Goal: Task Accomplishment & Management: Complete application form

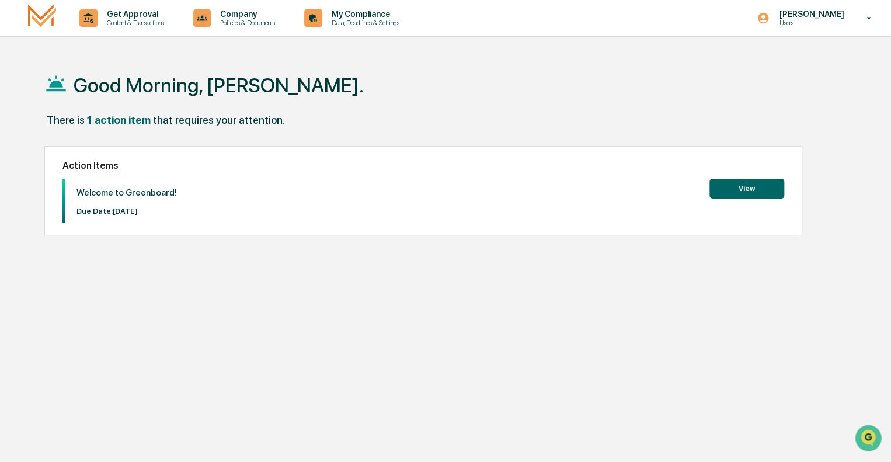
click at [727, 189] on button "View" at bounding box center [747, 189] width 75 height 20
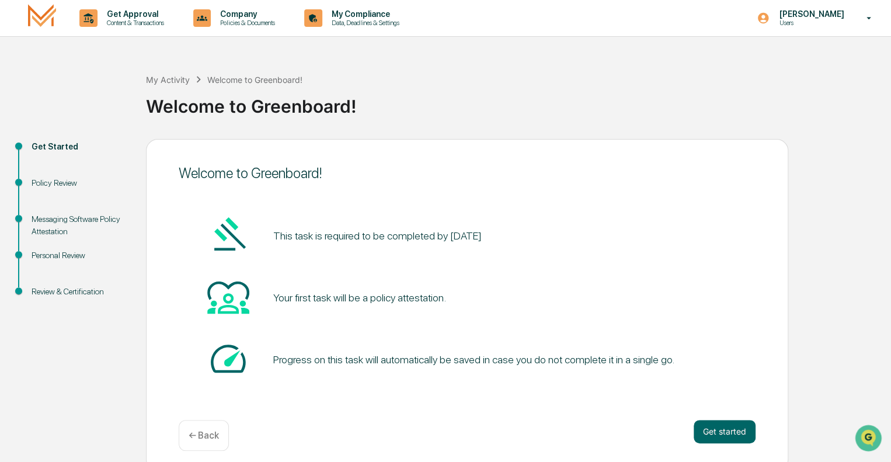
click at [691, 425] on div "Get started ← Back" at bounding box center [467, 435] width 577 height 31
click at [730, 438] on button "Get started" at bounding box center [725, 431] width 62 height 23
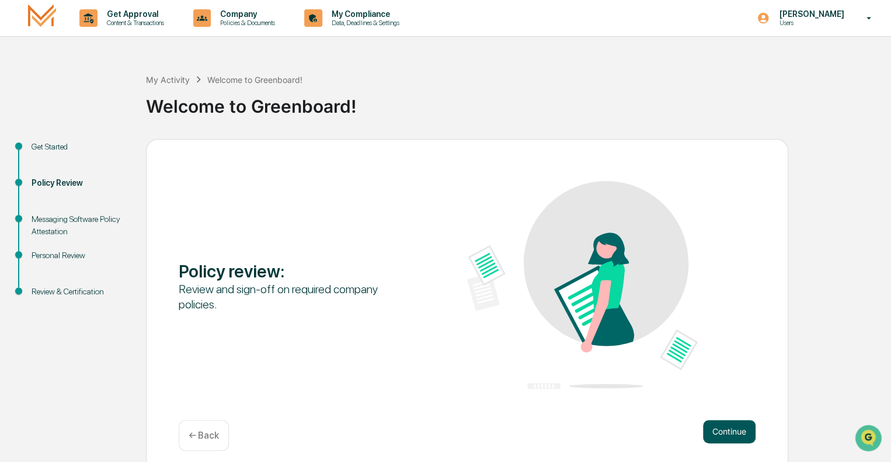
click at [730, 433] on button "Continue" at bounding box center [729, 431] width 53 height 23
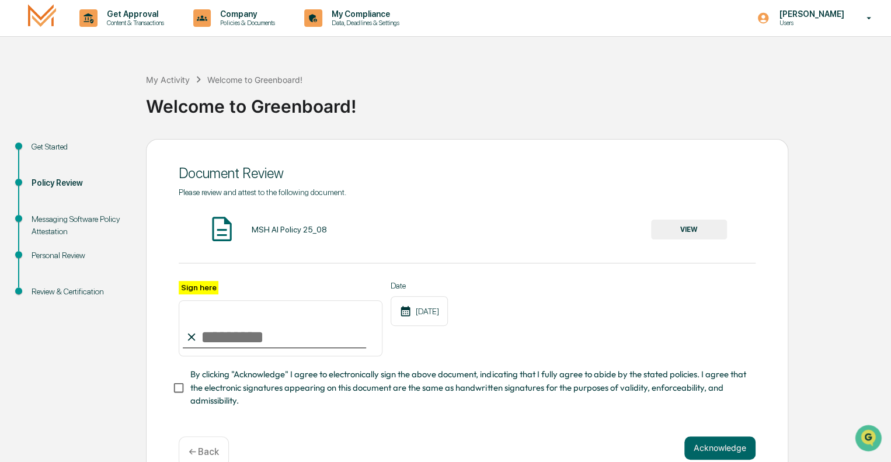
click at [686, 235] on button "VIEW" at bounding box center [689, 230] width 76 height 20
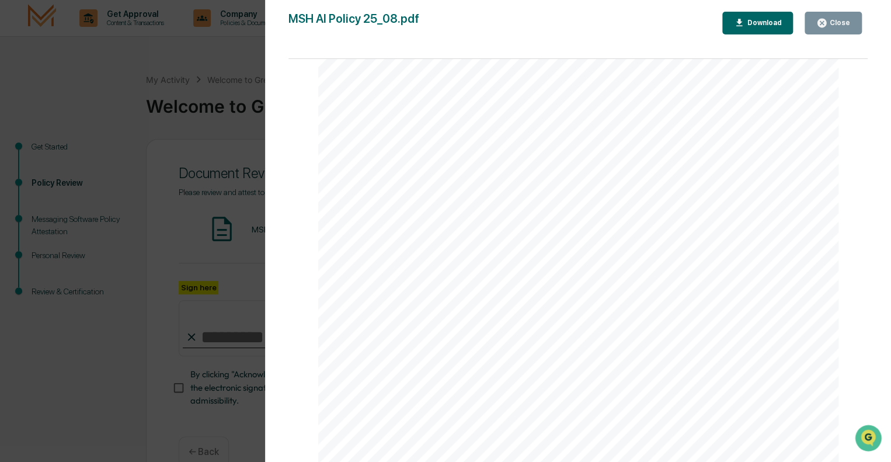
scroll to position [1722, 0]
click at [823, 25] on icon "button" at bounding box center [822, 23] width 11 height 11
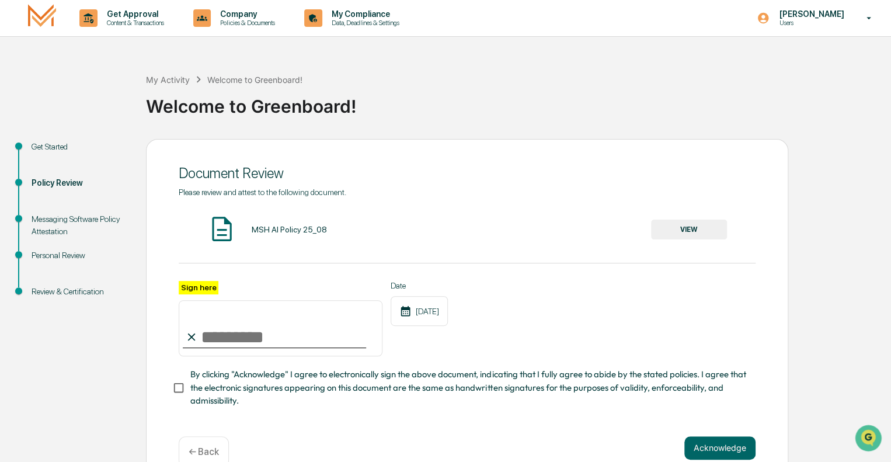
click at [229, 344] on input "Sign here" at bounding box center [281, 328] width 204 height 56
type input "**********"
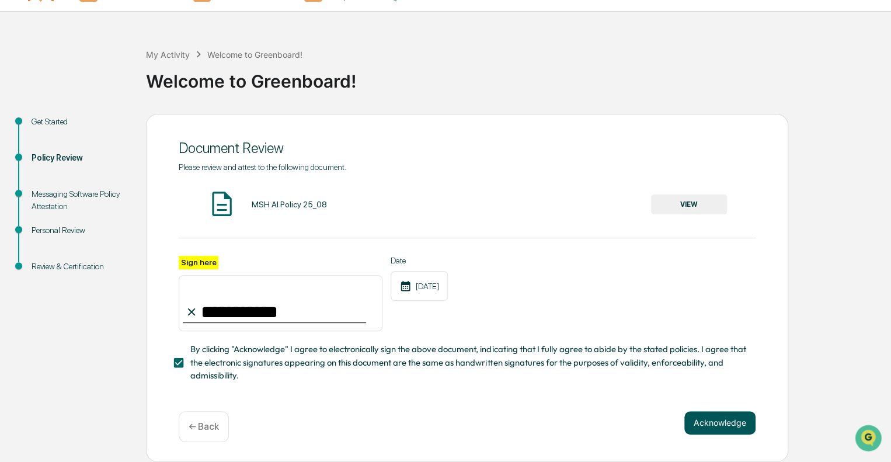
click at [721, 429] on button "Acknowledge" at bounding box center [720, 422] width 71 height 23
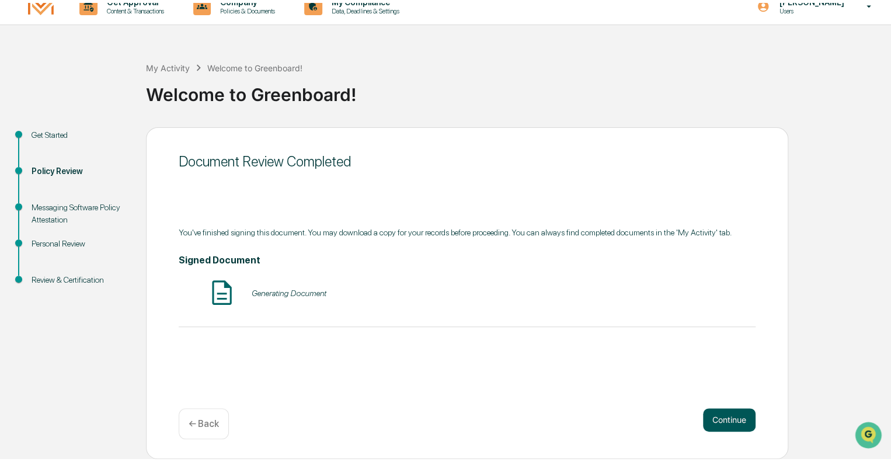
scroll to position [8, 0]
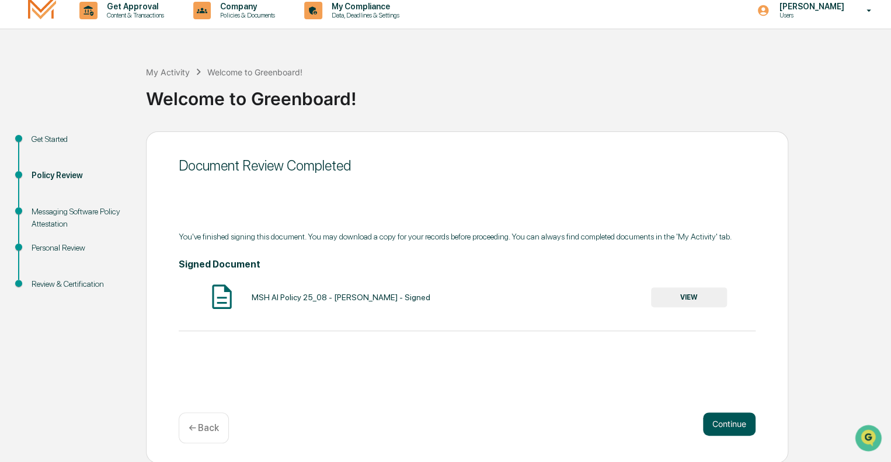
click at [741, 418] on button "Continue" at bounding box center [729, 423] width 53 height 23
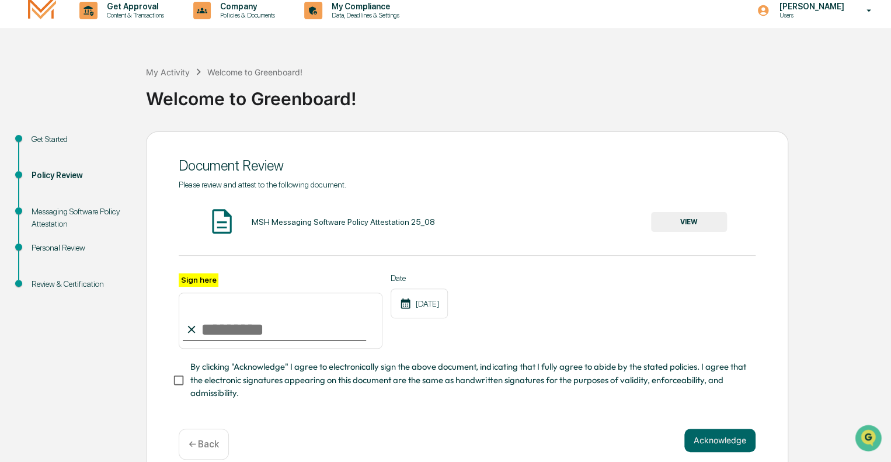
click at [688, 218] on button "VIEW" at bounding box center [689, 222] width 76 height 20
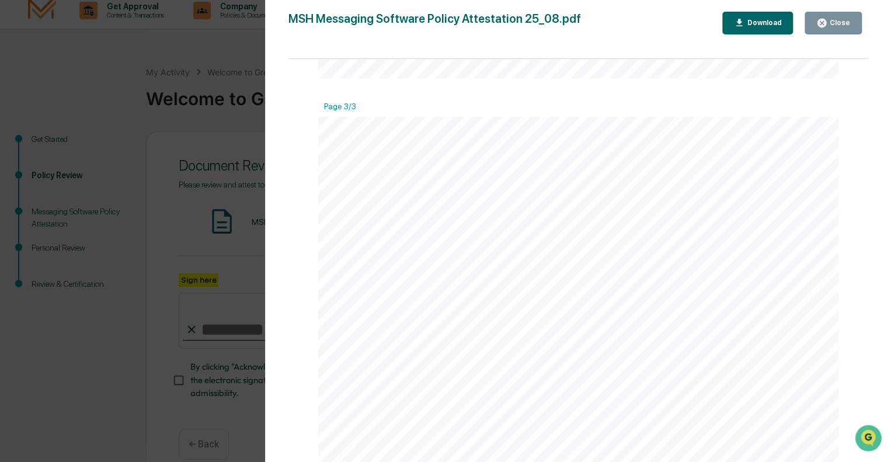
scroll to position [1722, 0]
click at [835, 27] on div "Close" at bounding box center [834, 23] width 34 height 11
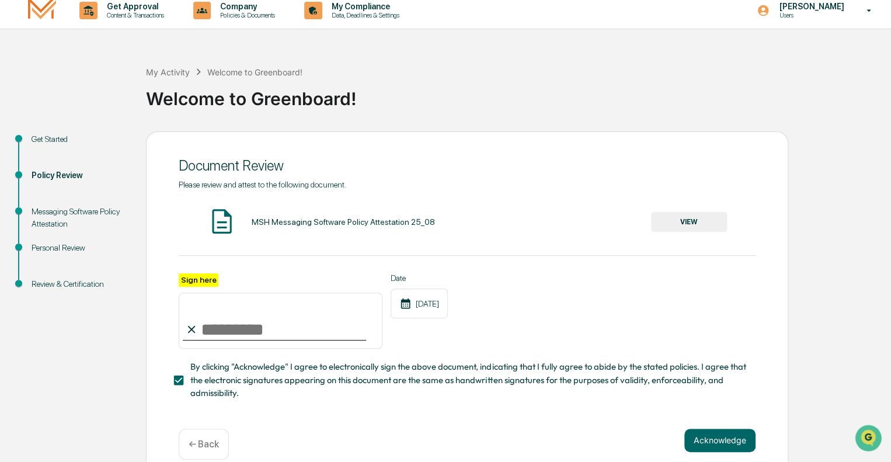
click at [227, 337] on input "Sign here" at bounding box center [281, 321] width 204 height 56
type input "**********"
click at [730, 443] on button "Acknowledge" at bounding box center [720, 440] width 71 height 23
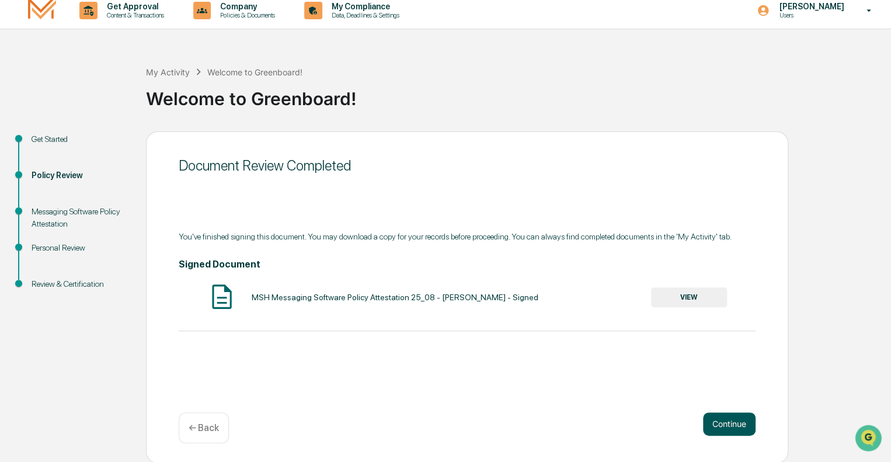
click at [724, 422] on button "Continue" at bounding box center [729, 423] width 53 height 23
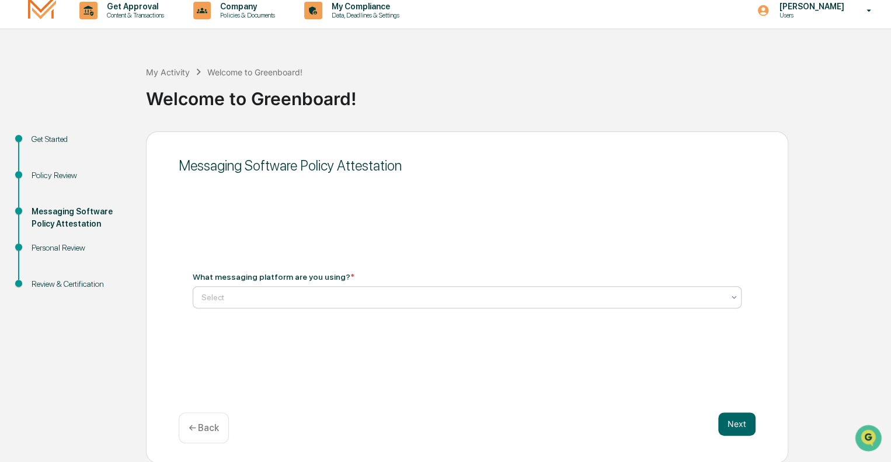
click at [299, 298] on div at bounding box center [463, 298] width 522 height 12
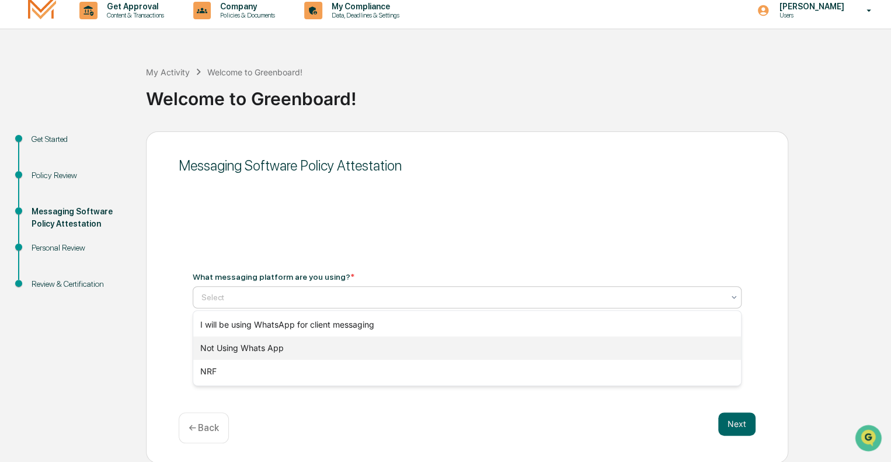
click at [276, 344] on div "Not Using Whats App" at bounding box center [467, 348] width 548 height 23
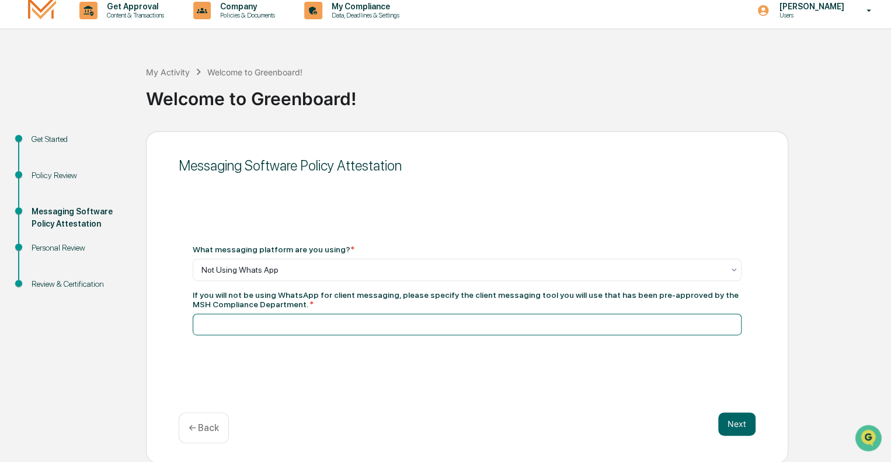
click at [443, 329] on input at bounding box center [467, 325] width 549 height 22
type input "*"
type input "**********"
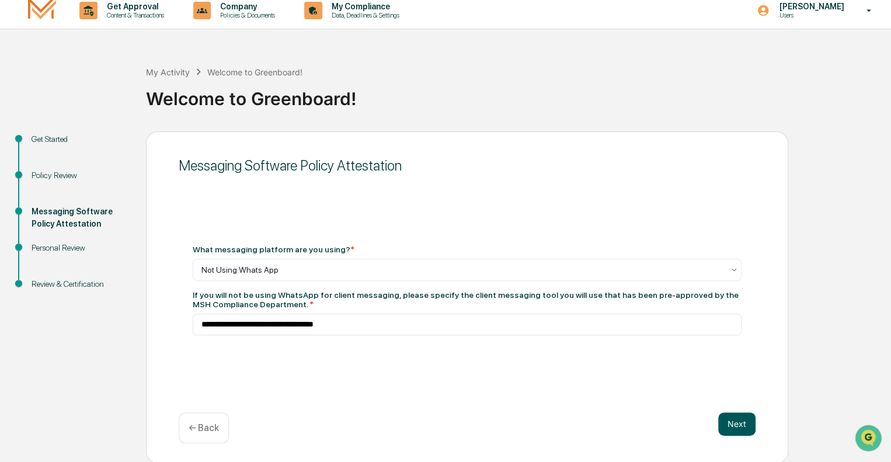
click at [723, 420] on button "Next" at bounding box center [737, 423] width 37 height 23
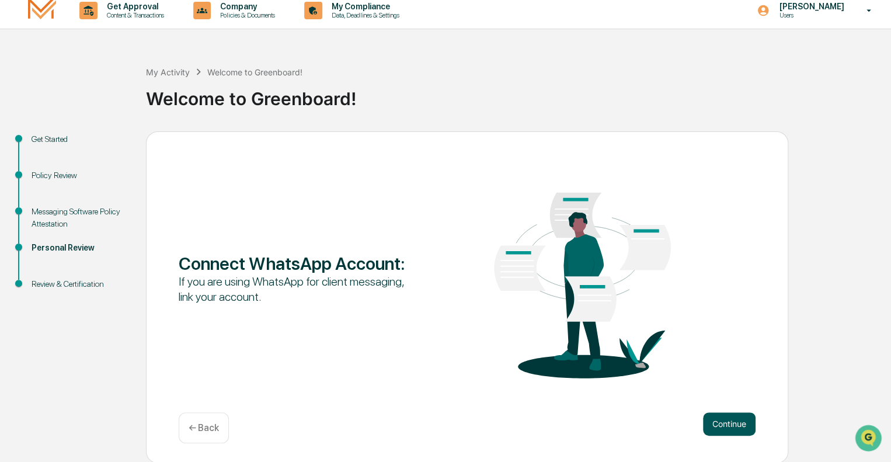
click at [728, 428] on button "Continue" at bounding box center [729, 423] width 53 height 23
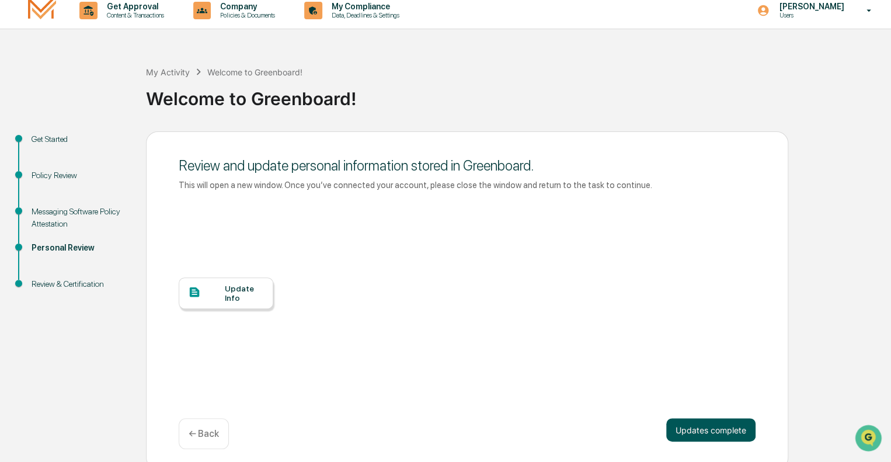
click at [685, 427] on button "Updates complete" at bounding box center [711, 429] width 89 height 23
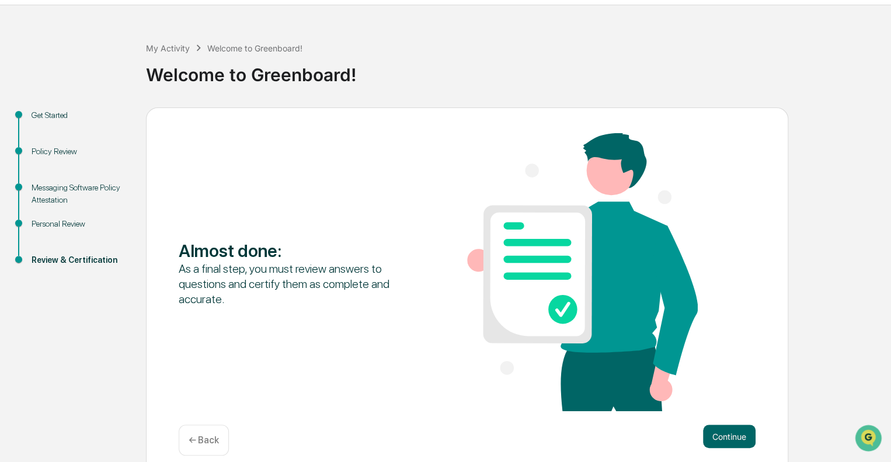
scroll to position [44, 0]
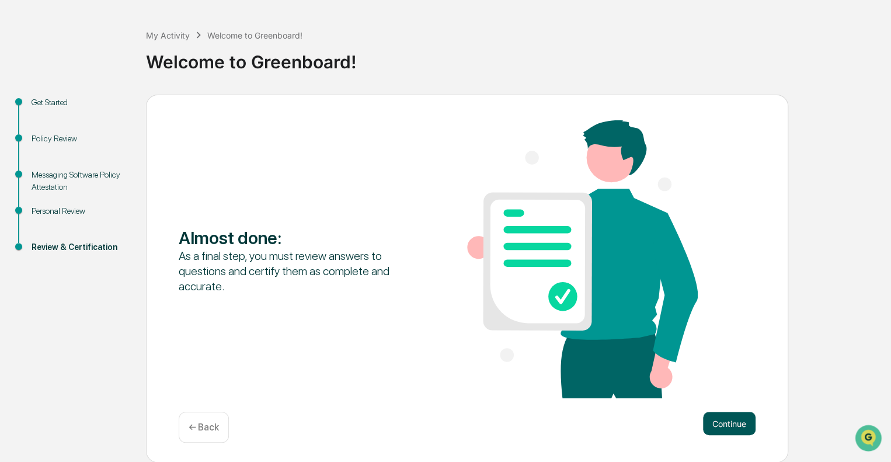
click at [727, 424] on button "Continue" at bounding box center [729, 423] width 53 height 23
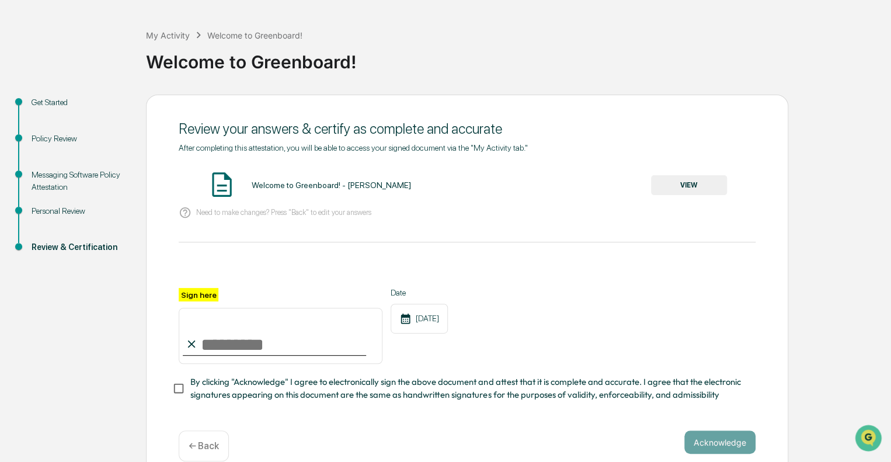
click at [712, 184] on button "VIEW" at bounding box center [689, 185] width 76 height 20
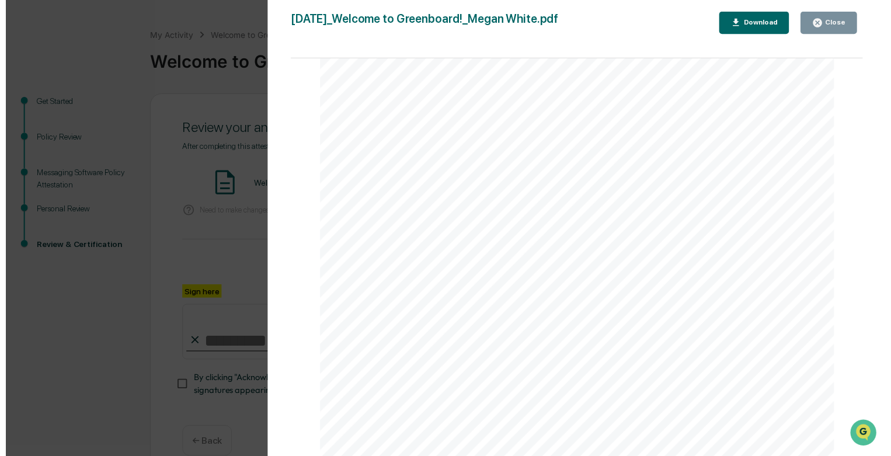
scroll to position [785, 0]
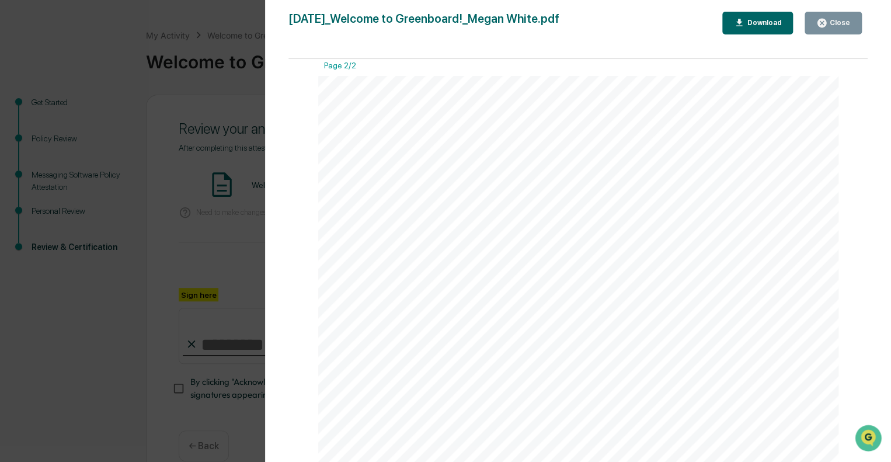
click at [828, 27] on icon "button" at bounding box center [822, 23] width 11 height 11
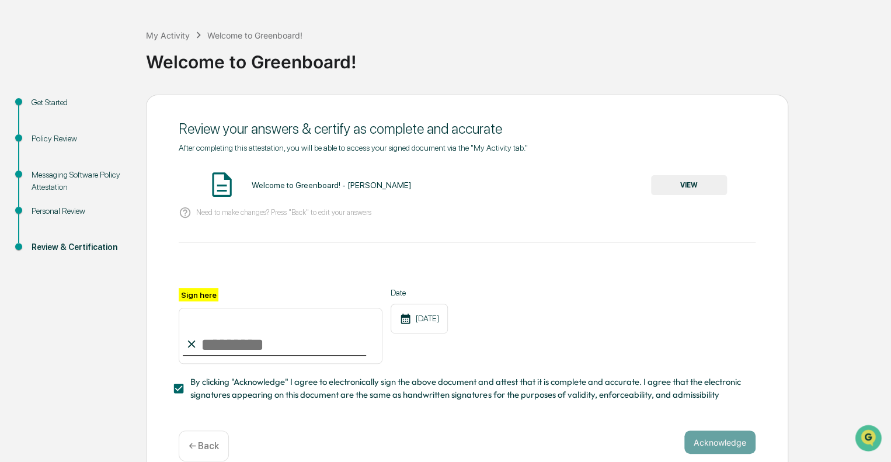
click at [213, 341] on input "Sign here" at bounding box center [281, 336] width 204 height 56
type input "**********"
click at [733, 448] on button "Acknowledge" at bounding box center [720, 442] width 71 height 23
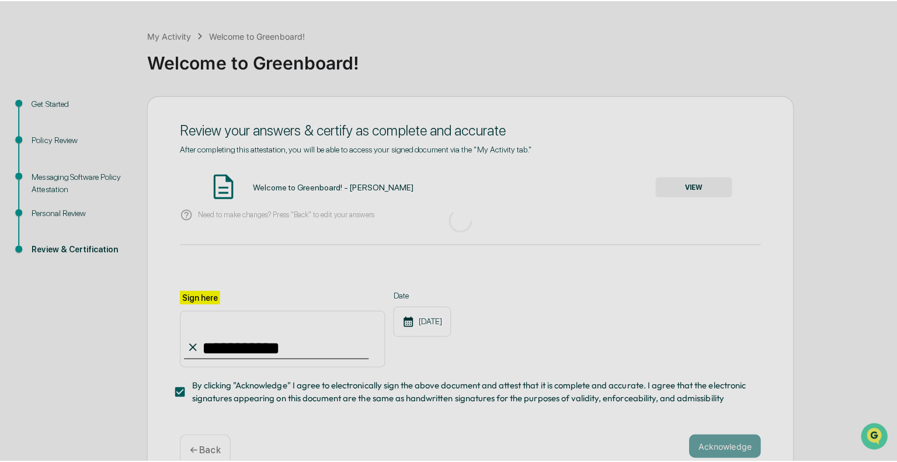
scroll to position [8, 0]
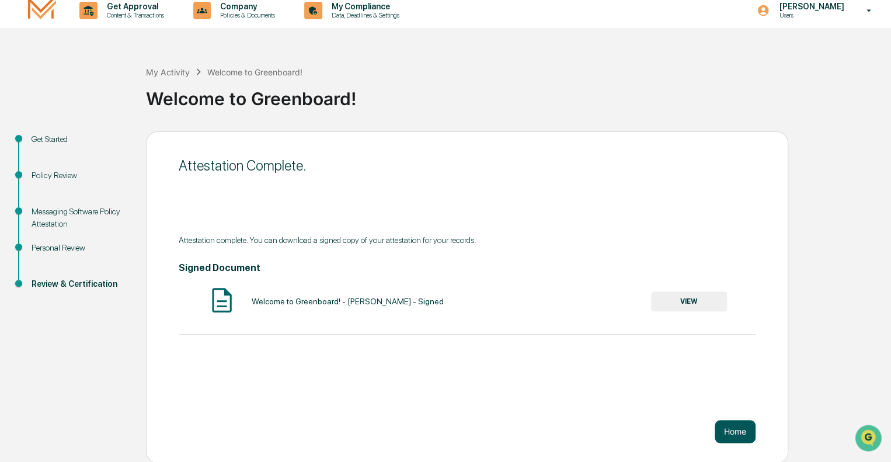
click at [735, 429] on button "Home" at bounding box center [735, 431] width 41 height 23
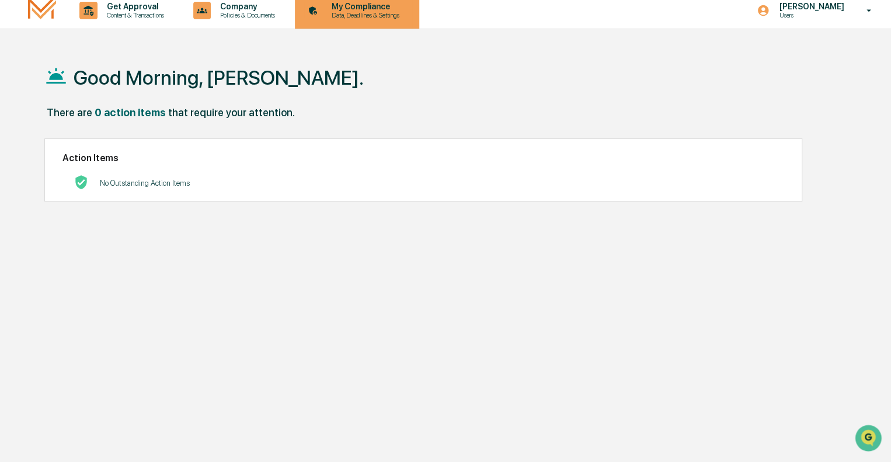
click at [390, 15] on p "Data, Deadlines & Settings" at bounding box center [363, 15] width 83 height 8
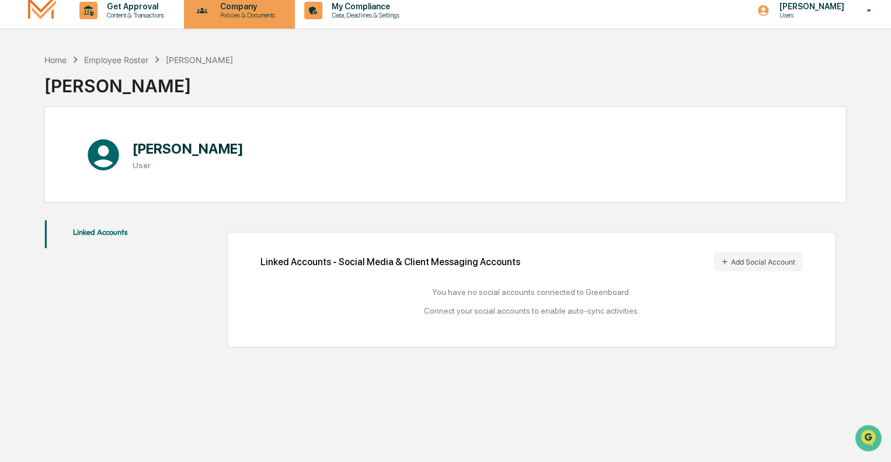
click at [248, 9] on p "Company" at bounding box center [246, 6] width 70 height 9
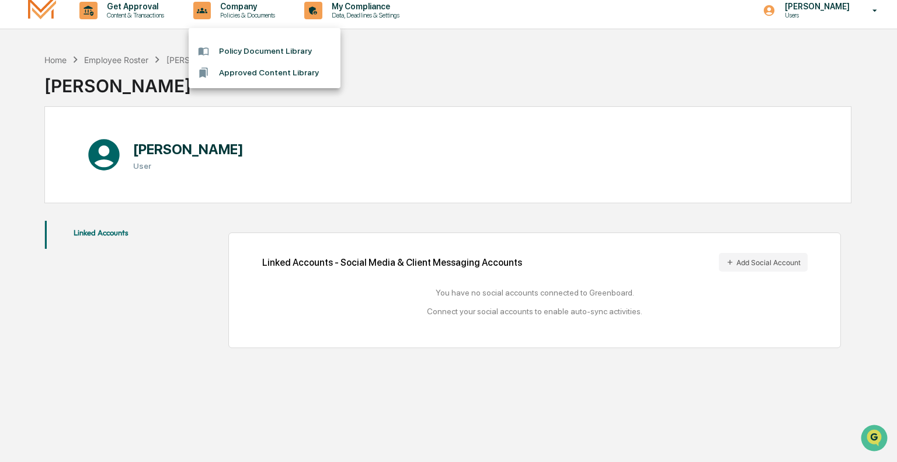
click at [140, 11] on div at bounding box center [448, 231] width 897 height 462
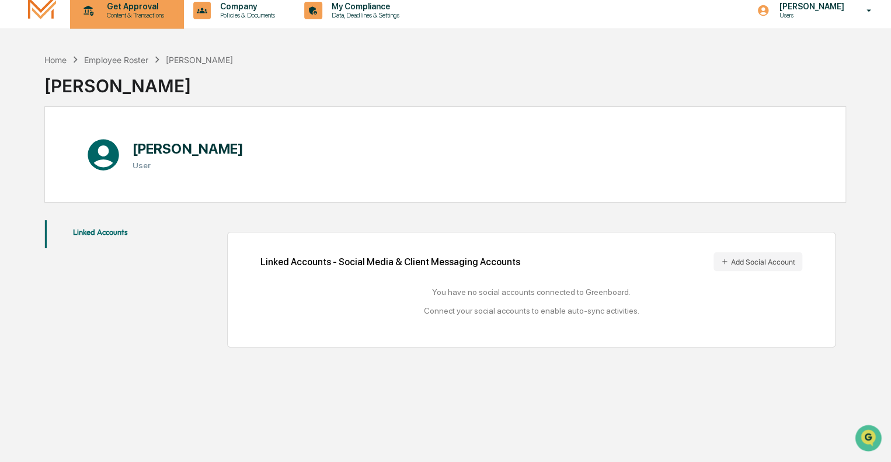
click at [131, 18] on p "Content & Transactions" at bounding box center [134, 15] width 72 height 8
